Goal: Task Accomplishment & Management: Use online tool/utility

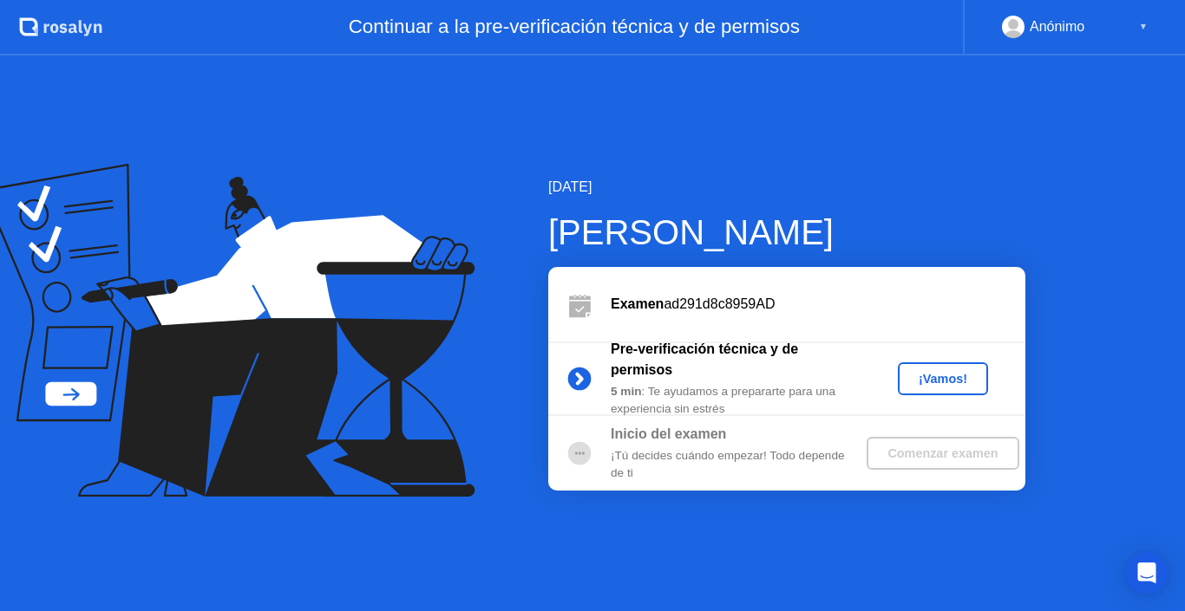
click at [938, 368] on button "¡Vamos!" at bounding box center [943, 378] width 90 height 33
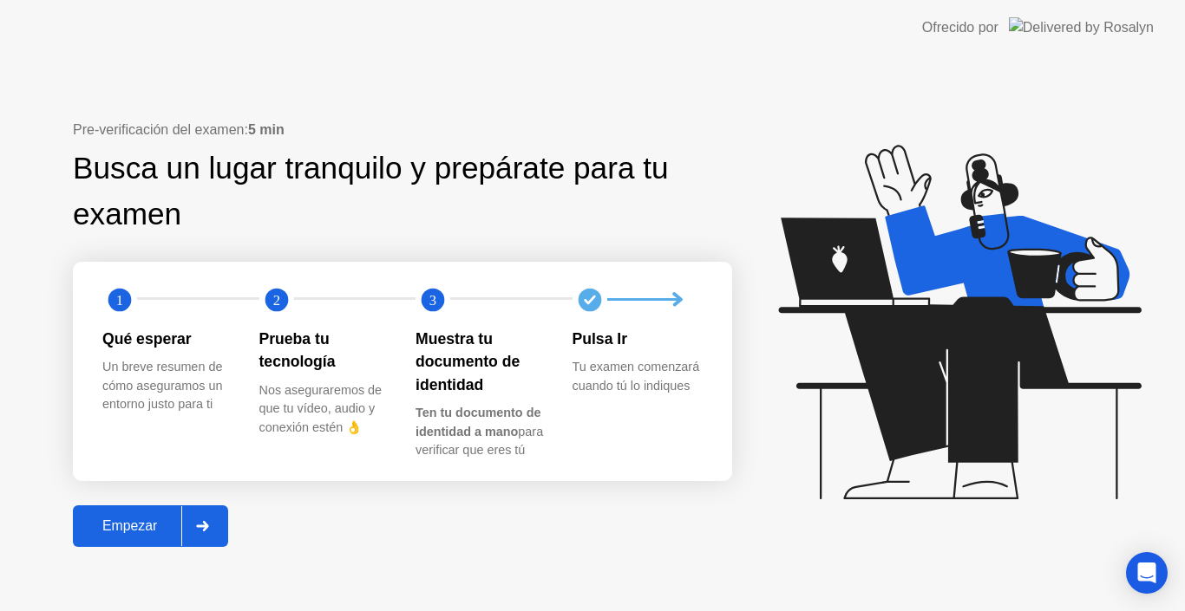
click at [161, 519] on div "Empezar" at bounding box center [129, 527] width 103 height 16
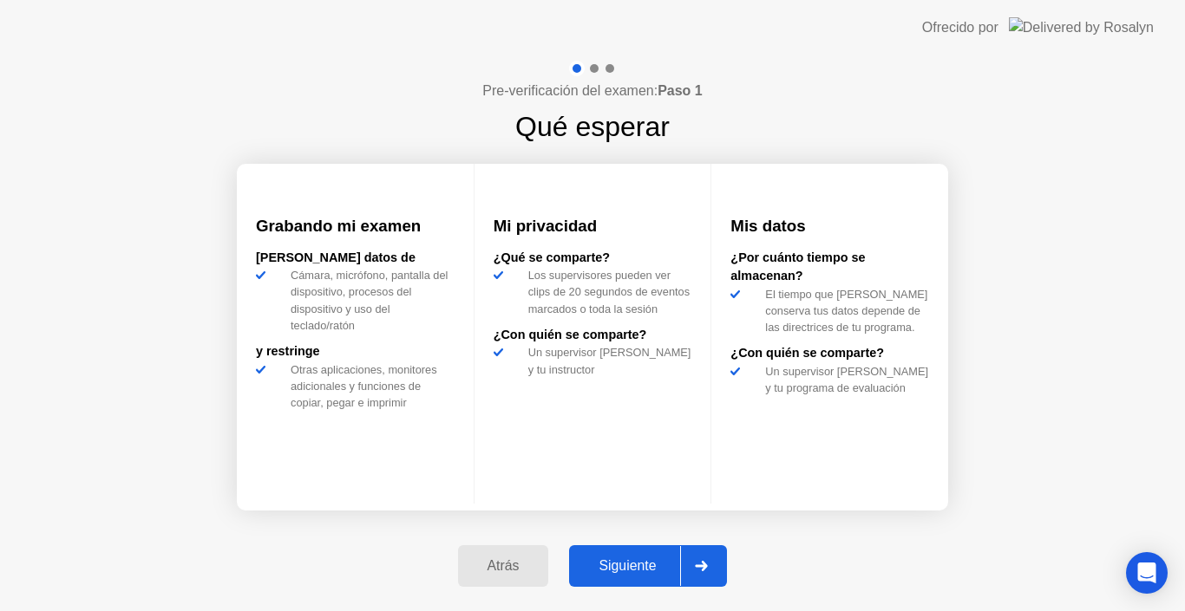
click at [660, 580] on button "Siguiente" at bounding box center [648, 566] width 158 height 42
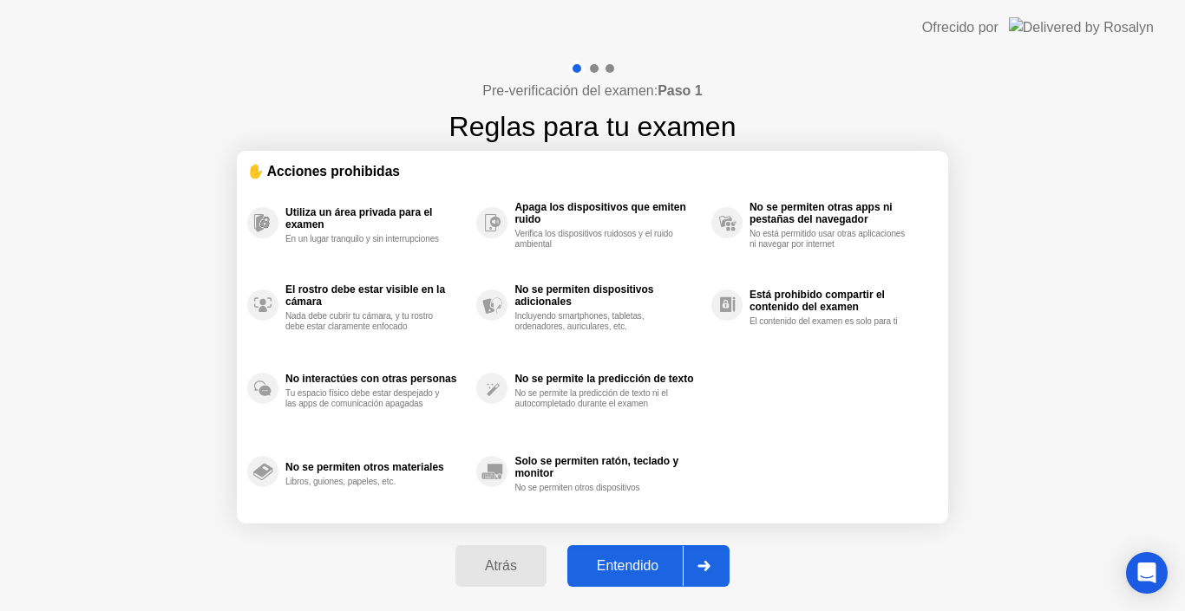
click at [660, 579] on button "Entendido" at bounding box center [648, 566] width 162 height 42
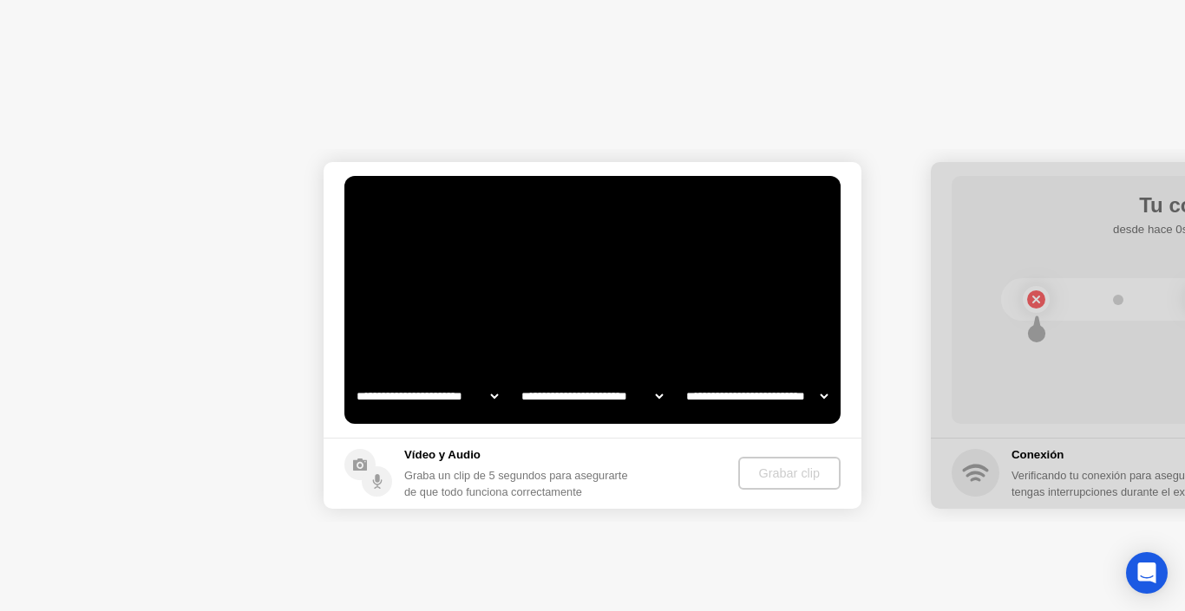
select select "**********"
select select "*******"
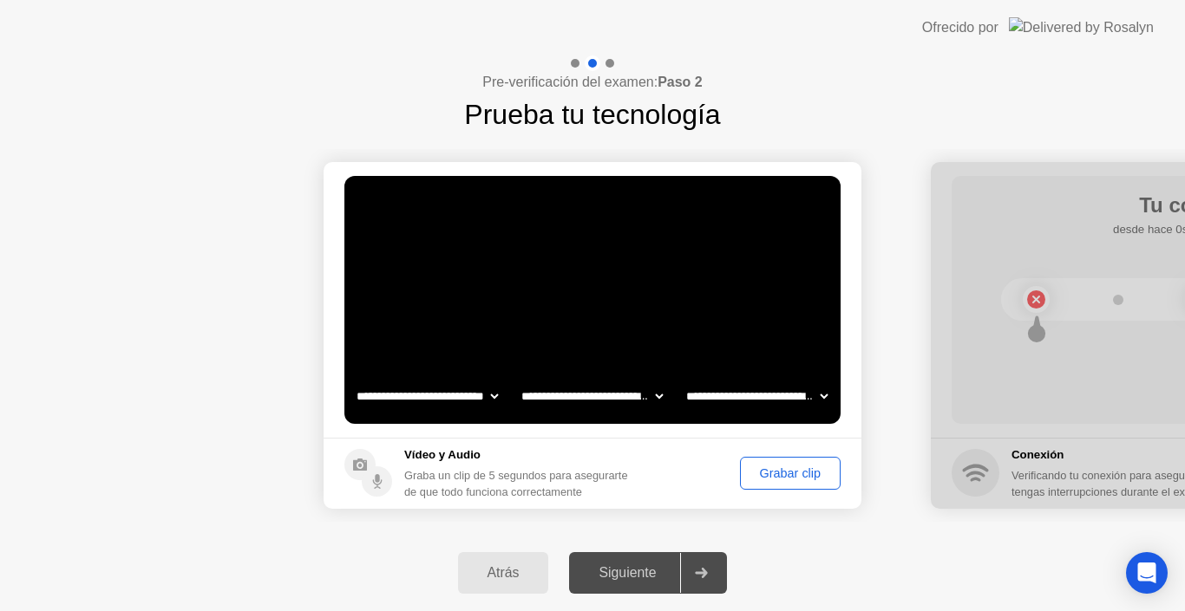
click at [746, 475] on div "Grabar clip" at bounding box center [790, 474] width 88 height 14
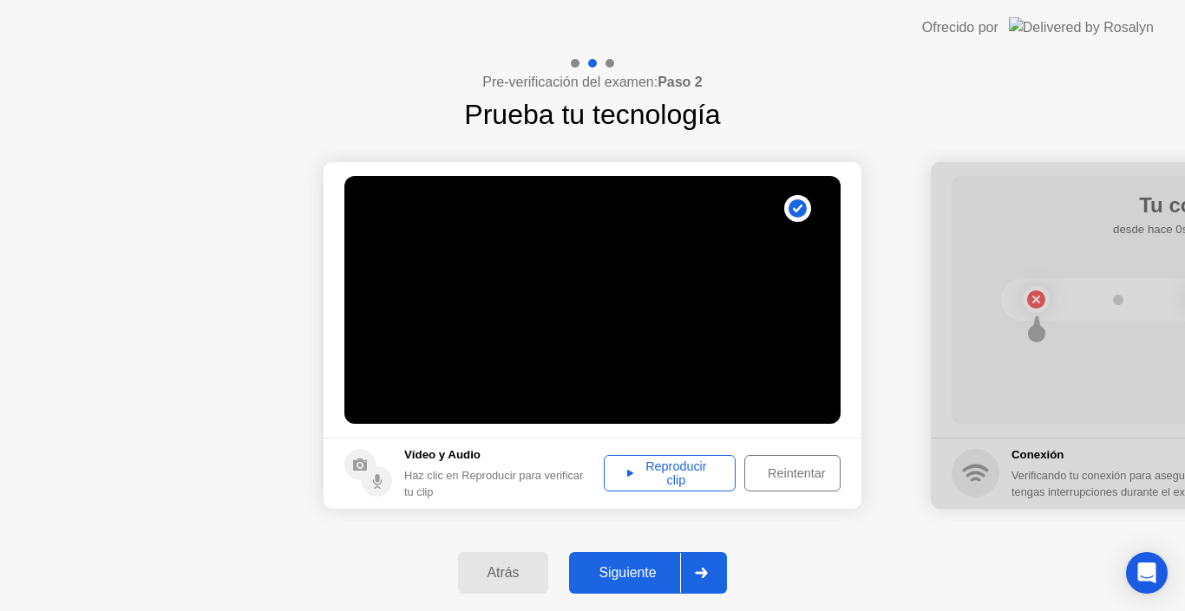
click at [644, 576] on div "Siguiente" at bounding box center [627, 573] width 106 height 16
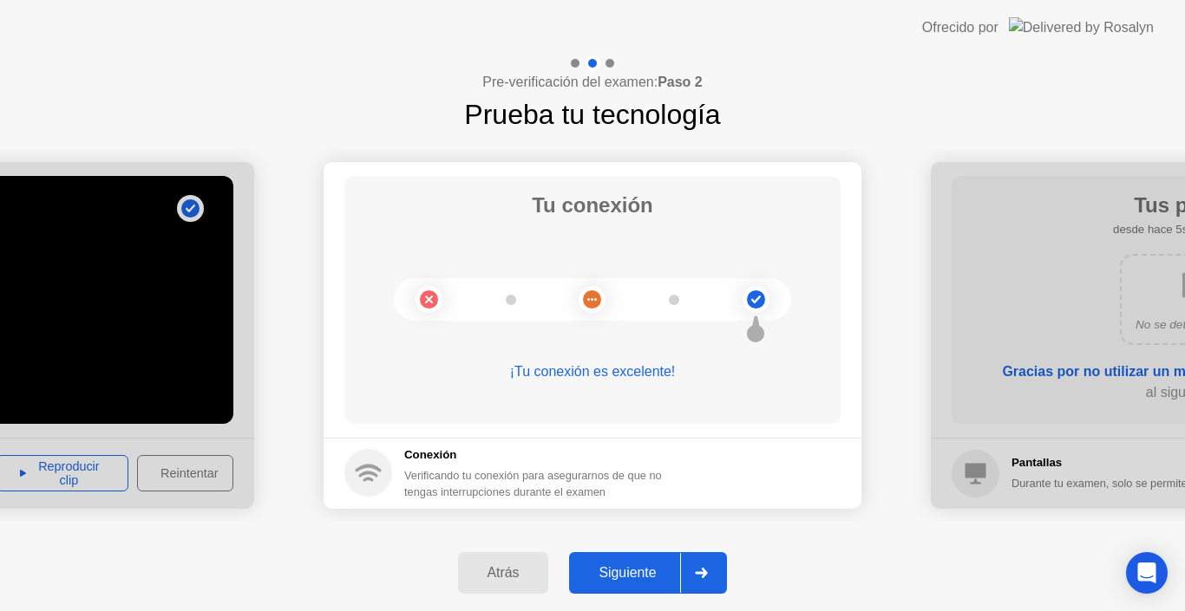
click at [644, 576] on div "Siguiente" at bounding box center [627, 573] width 106 height 16
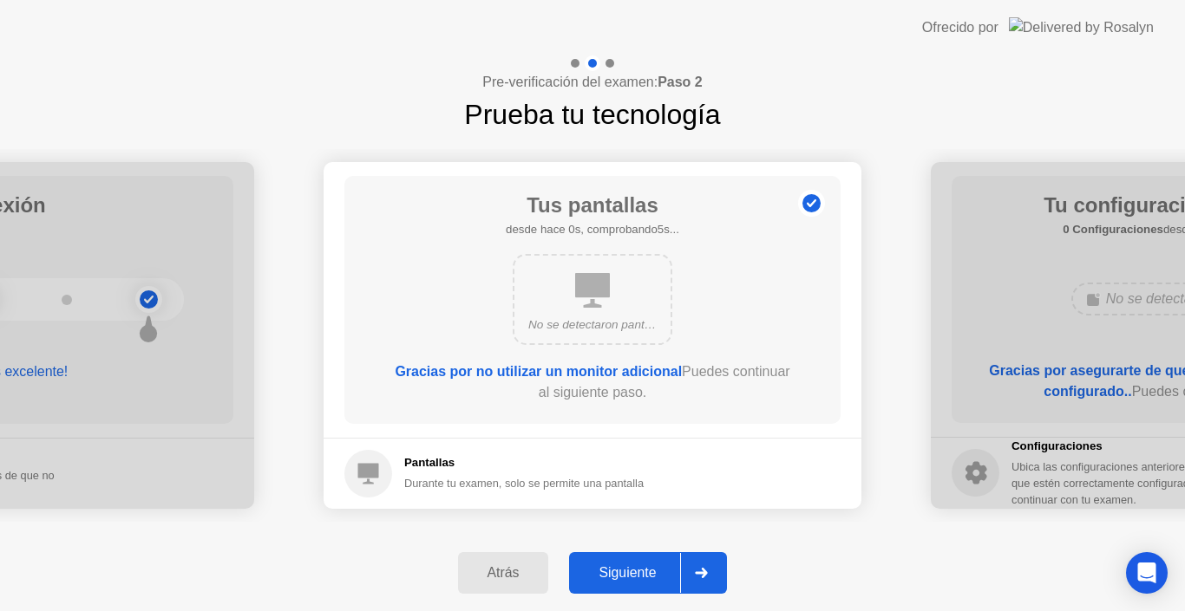
click at [644, 576] on div "Siguiente" at bounding box center [627, 573] width 106 height 16
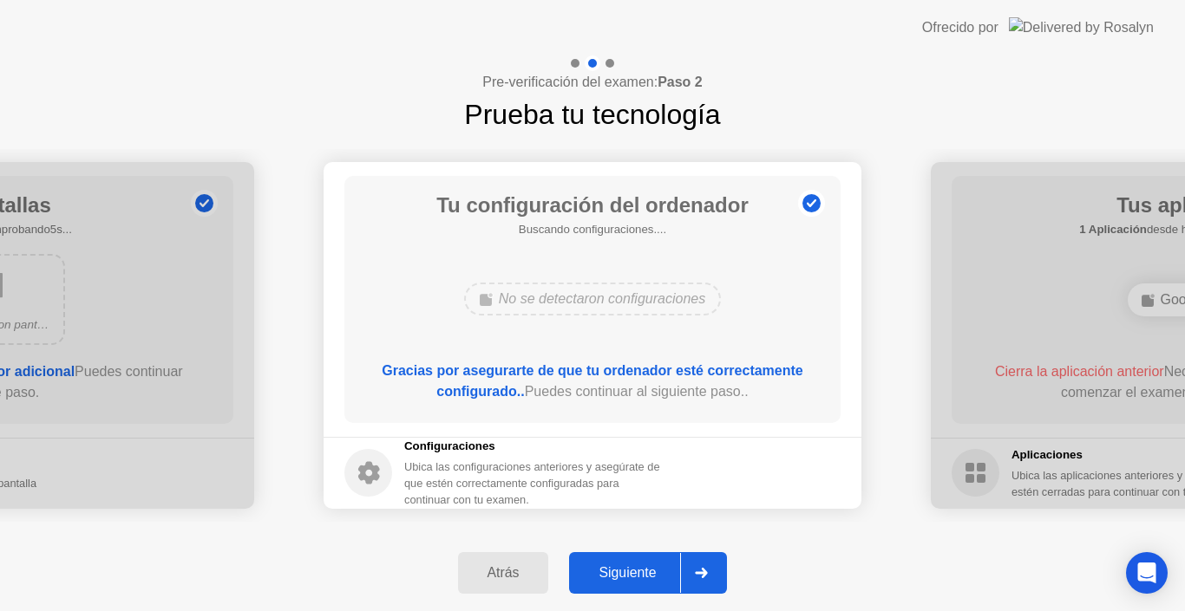
click at [644, 576] on div "Siguiente" at bounding box center [627, 573] width 106 height 16
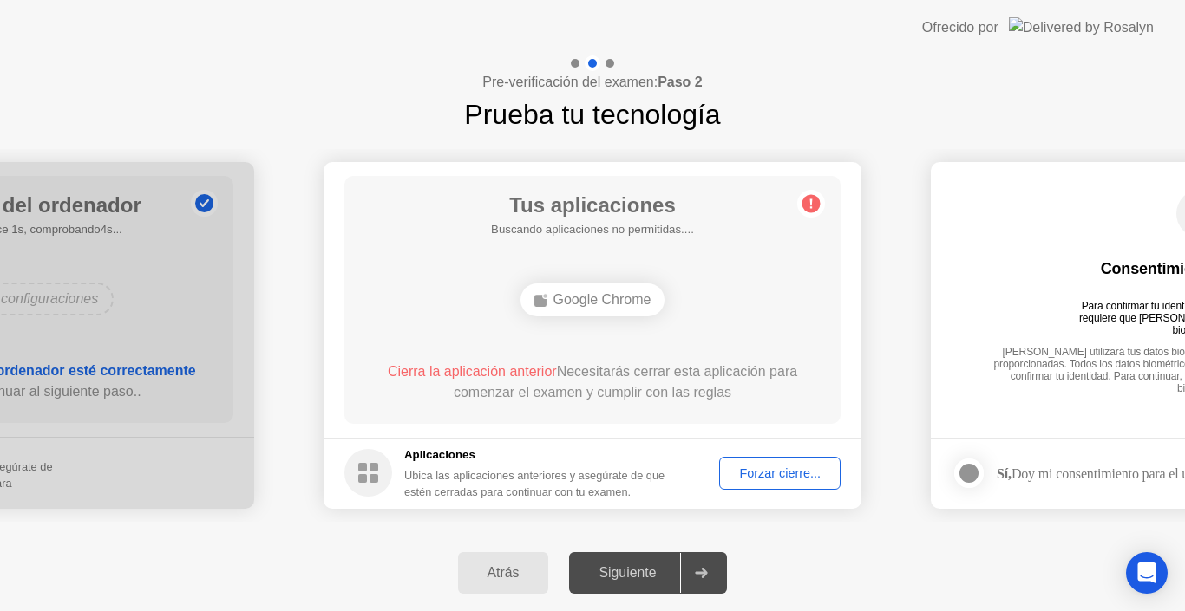
click at [736, 472] on div "Forzar cierre..." at bounding box center [779, 474] width 109 height 14
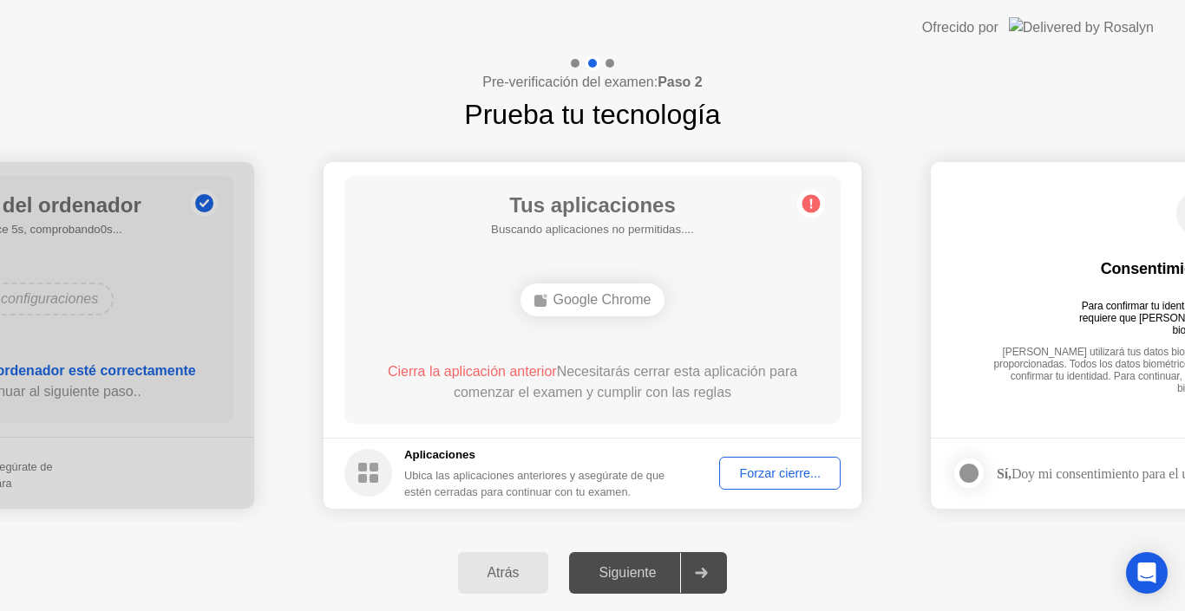
click at [783, 480] on div "Forzar cierre..." at bounding box center [779, 474] width 109 height 14
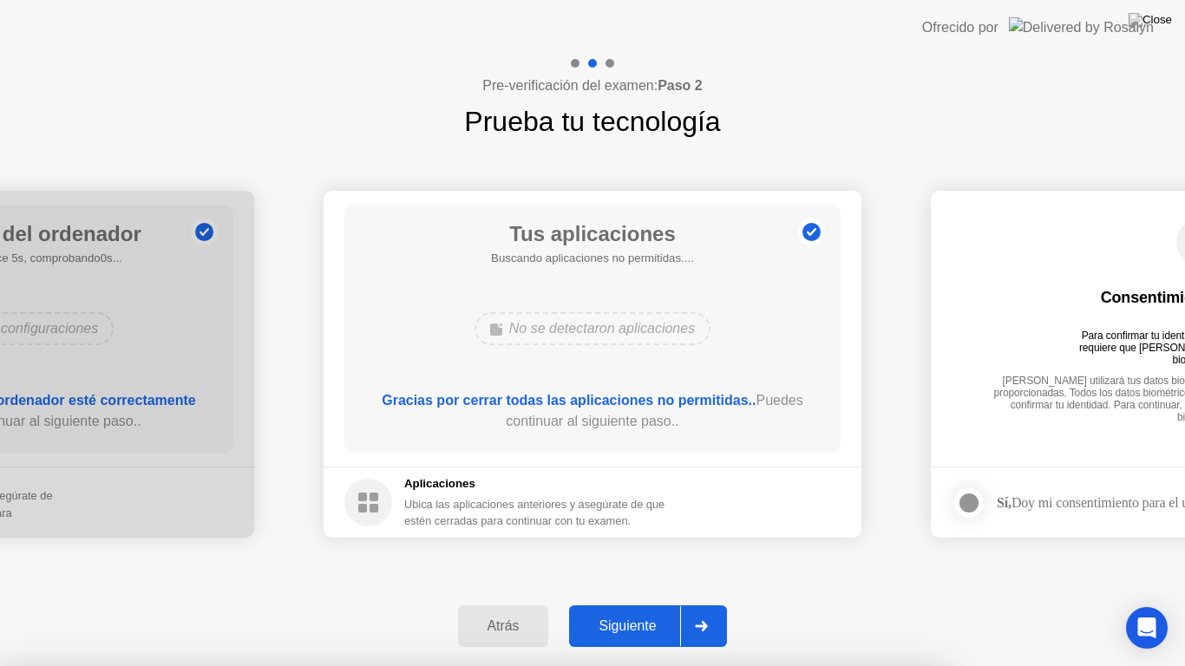
click at [584, 611] on div at bounding box center [592, 666] width 1185 height 0
